Goal: Information Seeking & Learning: Learn about a topic

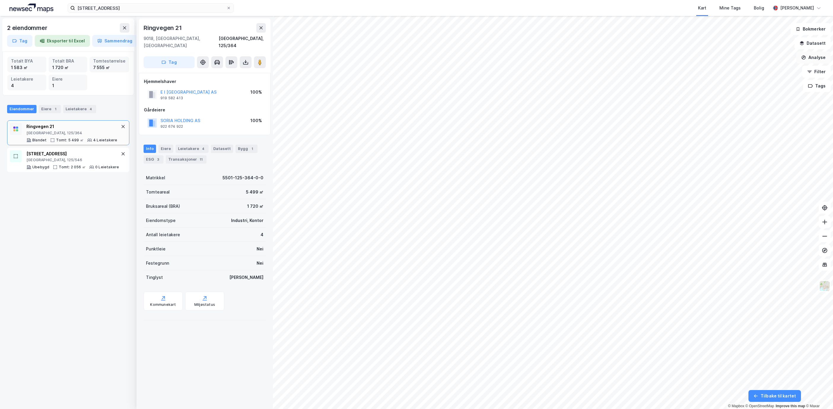
click at [825, 61] on button "Analyse" at bounding box center [813, 58] width 34 height 12
click at [767, 69] on div "Tegn område" at bounding box center [762, 70] width 52 height 5
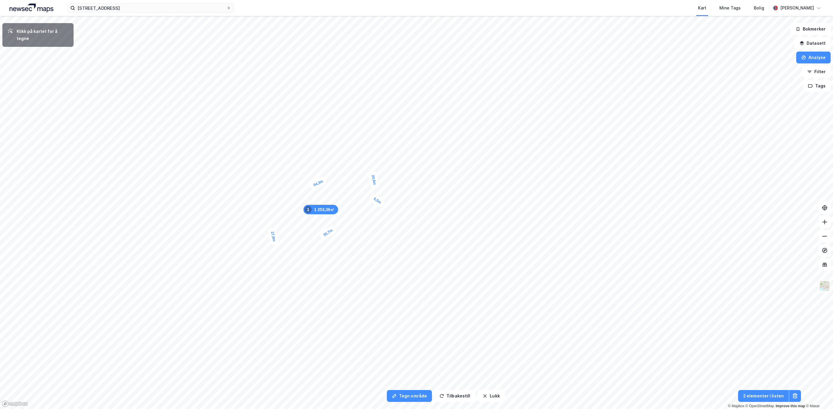
click at [379, 203] on div "0,5m" at bounding box center [377, 200] width 17 height 15
click at [144, 4] on input "[STREET_ADDRESS]" at bounding box center [150, 8] width 151 height 9
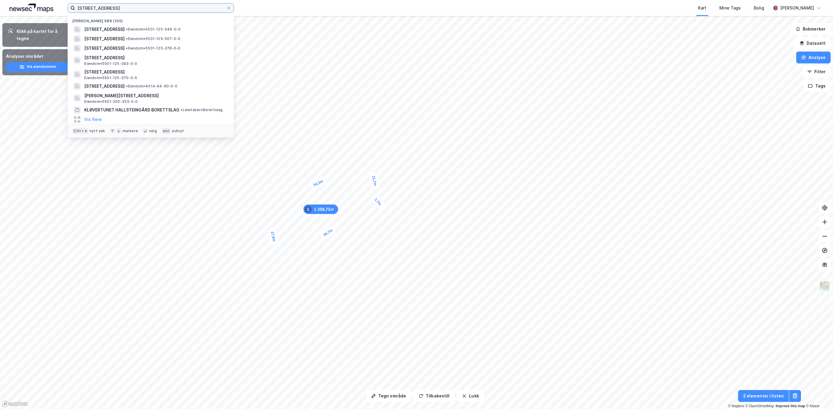
drag, startPoint x: 151, startPoint y: 4, endPoint x: 0, endPoint y: 3, distance: 151.3
click at [0, 3] on html "ringvegen 19, tromsø Nylige søk (100) [STREET_ADDRESS] • Eiendom • 5501-125-546…" at bounding box center [416, 204] width 833 height 409
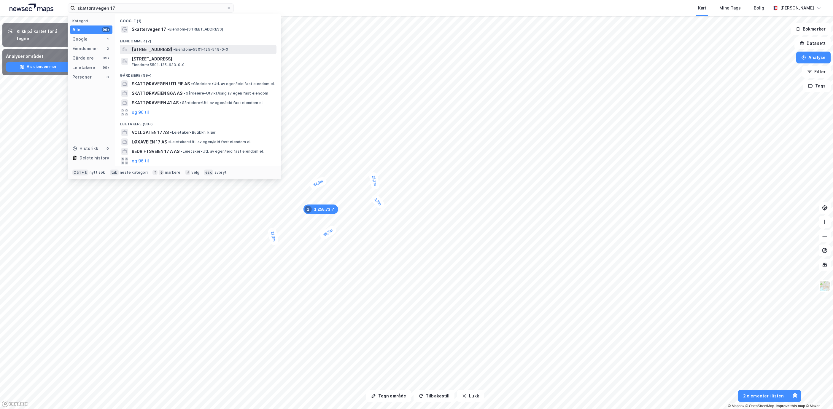
click at [172, 51] on span "[STREET_ADDRESS]" at bounding box center [152, 49] width 40 height 7
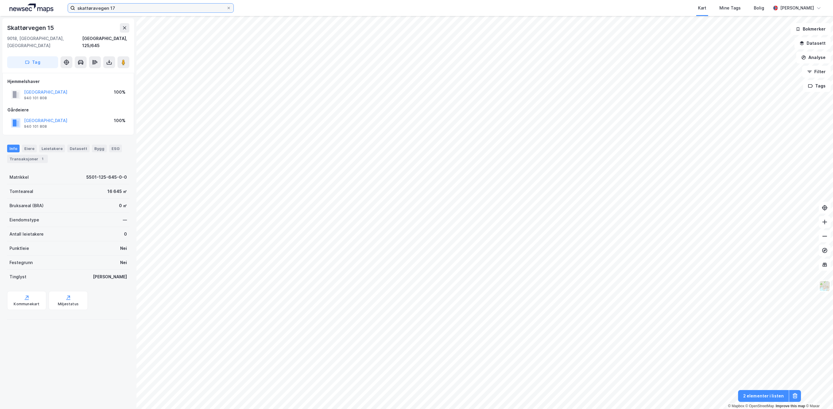
click at [154, 8] on input "skattøravegen 17" at bounding box center [150, 8] width 151 height 9
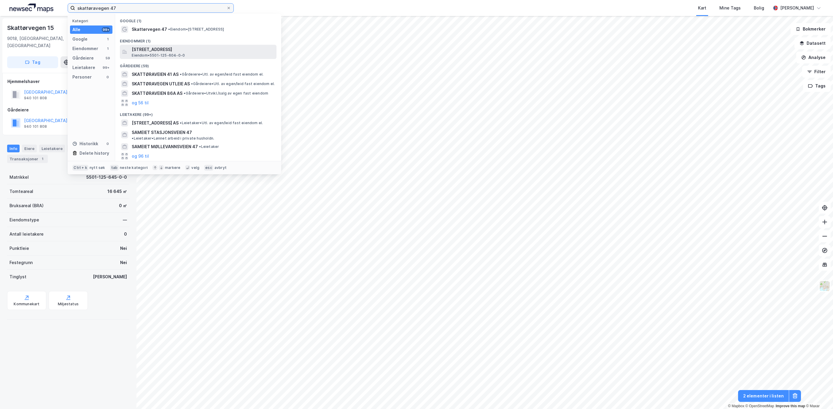
type input "skattøravegen 47"
click at [214, 55] on div "[STREET_ADDRESS] • 5501-125-604-0-0" at bounding box center [204, 52] width 144 height 12
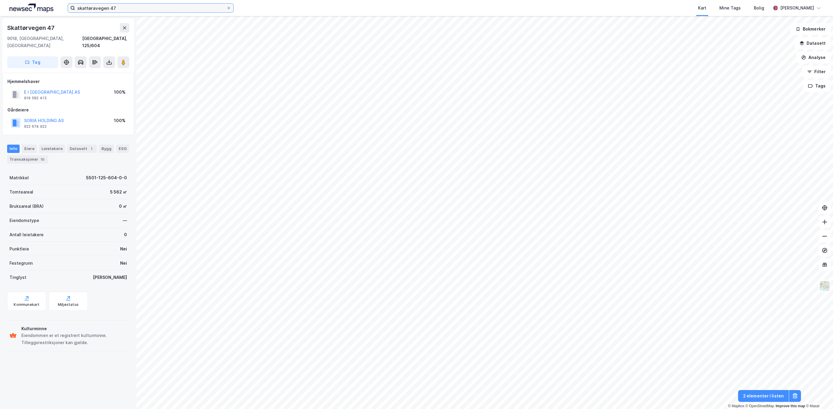
click at [132, 4] on input "skattøravegen 47" at bounding box center [150, 8] width 151 height 9
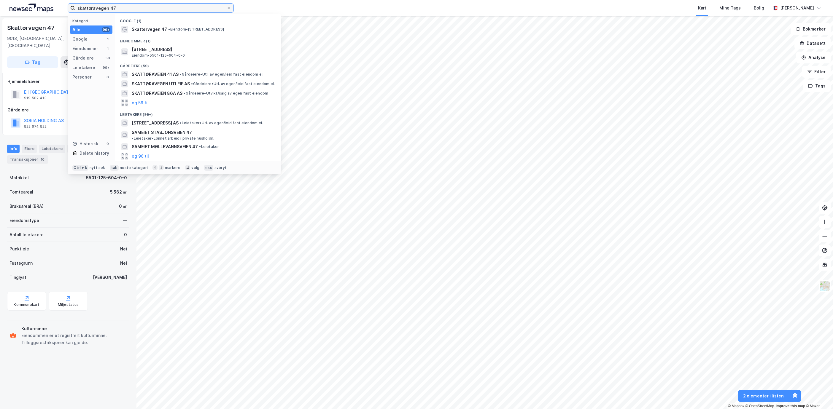
drag, startPoint x: 140, startPoint y: 7, endPoint x: -5, endPoint y: 8, distance: 144.8
click at [0, 8] on html "skattøravegen 47 Kategori Alle 99+ Google 1 Eiendommer 1 Gårdeiere 59 Leietaker…" at bounding box center [416, 204] width 833 height 409
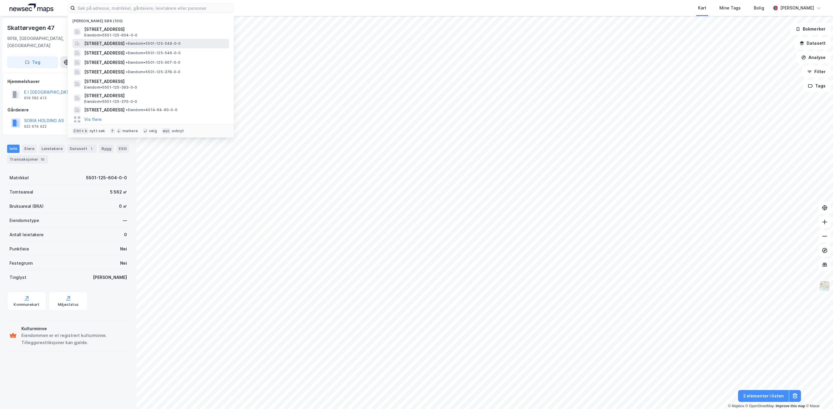
click at [125, 40] on span "[STREET_ADDRESS]" at bounding box center [104, 43] width 40 height 7
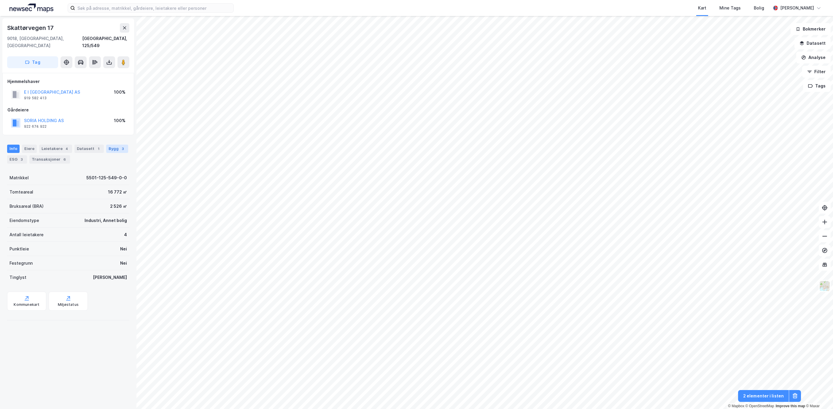
click at [106, 152] on div "Bygg 3" at bounding box center [117, 149] width 22 height 8
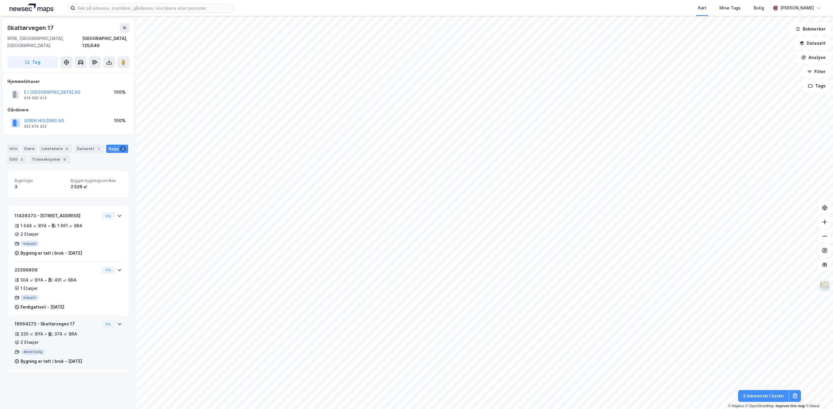
click at [88, 356] on div "16564273 - Skattørvegen 17 330 ㎡ BYA • 374 ㎡ BRA • 2 Etasjer Annet bolig Bygnin…" at bounding box center [57, 343] width 85 height 44
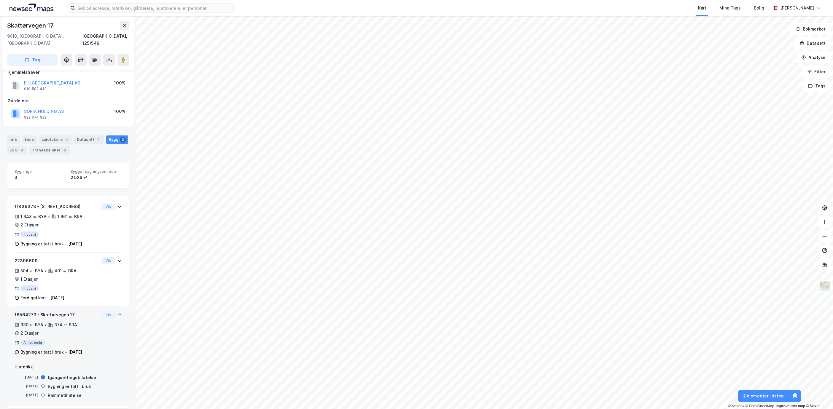
scroll to position [17, 0]
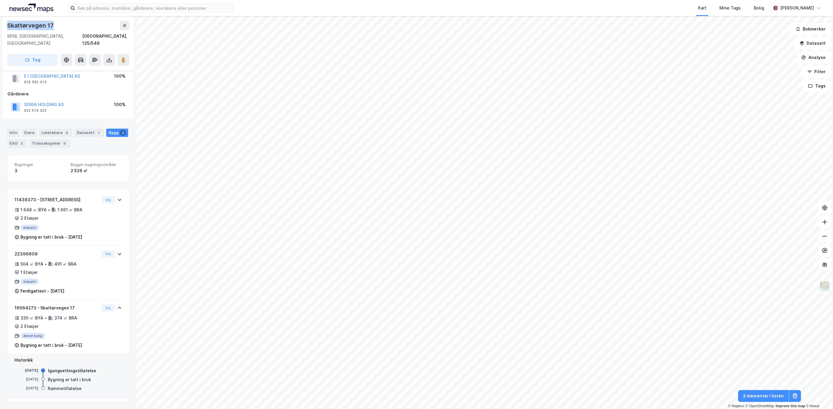
drag, startPoint x: 59, startPoint y: 27, endPoint x: 6, endPoint y: 26, distance: 52.8
click at [6, 26] on div "[STREET_ADDRESS]" at bounding box center [68, 43] width 132 height 55
copy div "Skattørvegen 17"
click at [27, 139] on div "ESG 3" at bounding box center [17, 143] width 20 height 8
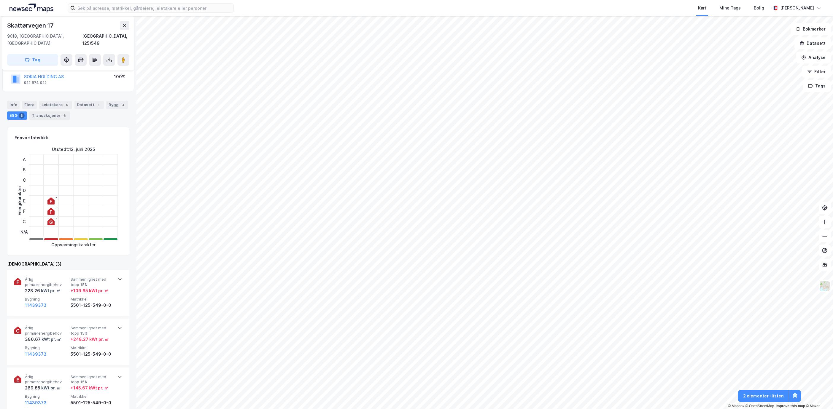
scroll to position [93, 0]
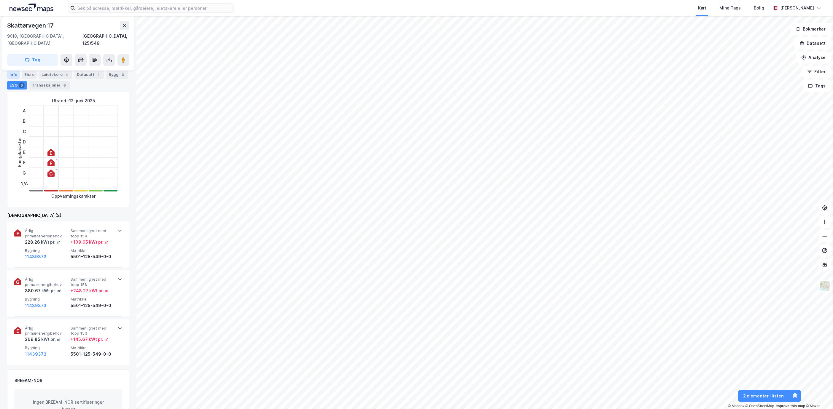
click at [12, 75] on div "Info" at bounding box center [13, 75] width 12 height 8
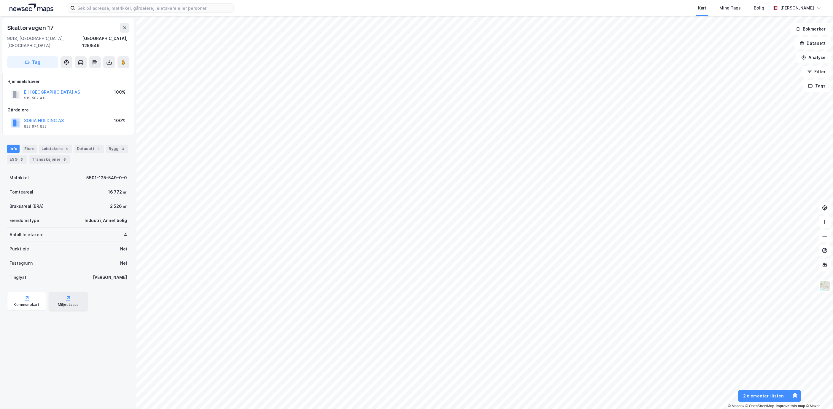
click at [73, 303] on div "Miljøstatus" at bounding box center [68, 305] width 21 height 5
click at [18, 295] on div "Kommunekart" at bounding box center [26, 301] width 39 height 19
